Goal: Use online tool/utility: Utilize a website feature to perform a specific function

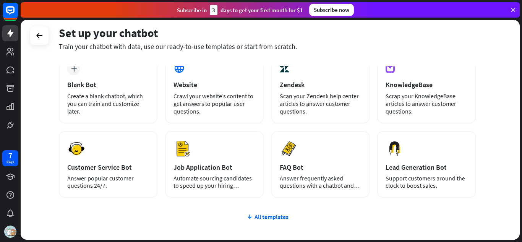
scroll to position [52, 0]
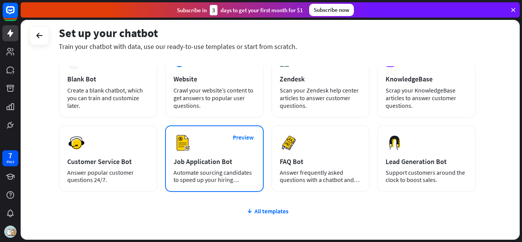
click at [235, 154] on div "Preview Job Application Bot Automate sourcing candidates to speed up your hirin…" at bounding box center [214, 158] width 99 height 67
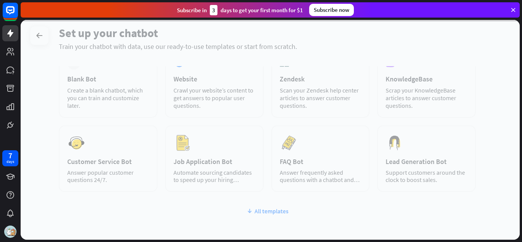
click at [235, 150] on div at bounding box center [270, 130] width 499 height 220
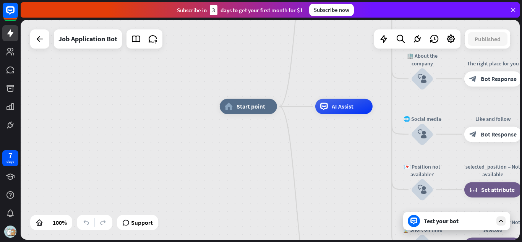
click at [246, 105] on span "Start point" at bounding box center [251, 106] width 29 height 8
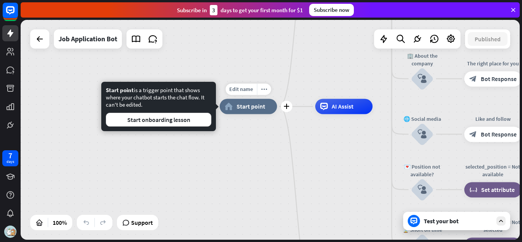
click at [516, 184] on div "block_set_attribute Set attribute" at bounding box center [492, 189] width 57 height 15
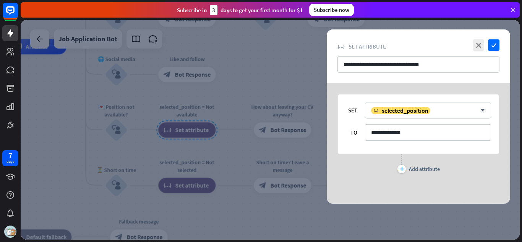
click at [512, 10] on icon at bounding box center [513, 9] width 7 height 7
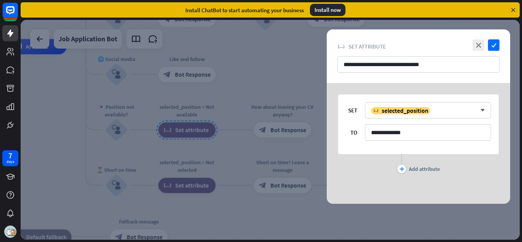
click at [292, 70] on div at bounding box center [270, 130] width 499 height 220
click at [299, 62] on div "home_2 Start point Welcome message block_bot_response Bot Response ✨ Main menu …" at bounding box center [163, 157] width 499 height 220
click at [304, 62] on div "home_2 Start point Welcome message block_bot_response Bot Response ✨ Main menu …" at bounding box center [163, 157] width 499 height 220
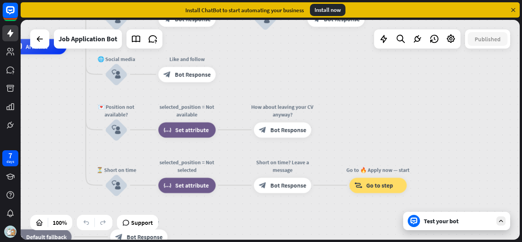
click at [514, 13] on icon at bounding box center [513, 9] width 7 height 7
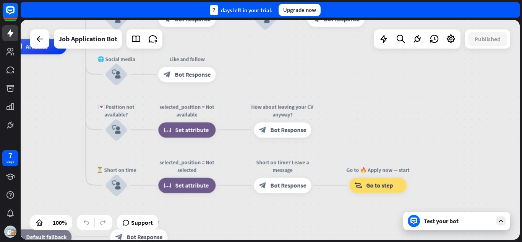
click at [501, 71] on div "home_2 Start point Welcome message block_bot_response Bot Response ✨ Main menu …" at bounding box center [270, 130] width 499 height 220
click at [503, 72] on div "home_2 Start point Welcome message block_bot_response Bot Response ✨ Main menu …" at bounding box center [270, 130] width 499 height 220
click at [506, 77] on div "home_2 Start point Welcome message block_bot_response Bot Response ✨ Main menu …" at bounding box center [270, 130] width 499 height 220
